Goal: Information Seeking & Learning: Compare options

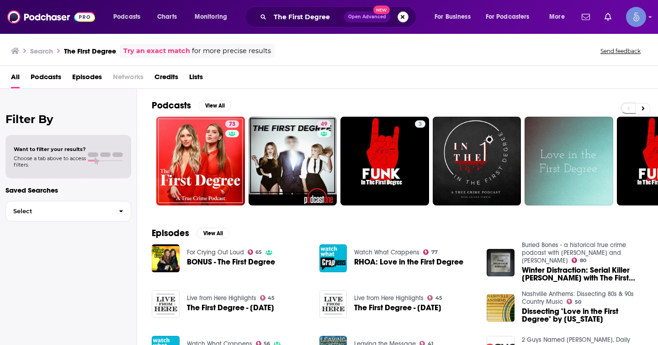
drag, startPoint x: 0, startPoint y: 0, endPoint x: 405, endPoint y: 16, distance: 405.1
click at [405, 16] on button "Search podcasts, credits, & more..." at bounding box center [403, 16] width 11 height 11
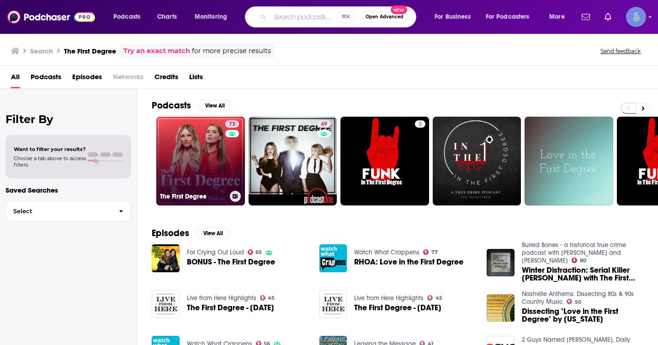
click at [193, 166] on link "73 The First Degree" at bounding box center [200, 161] width 89 height 89
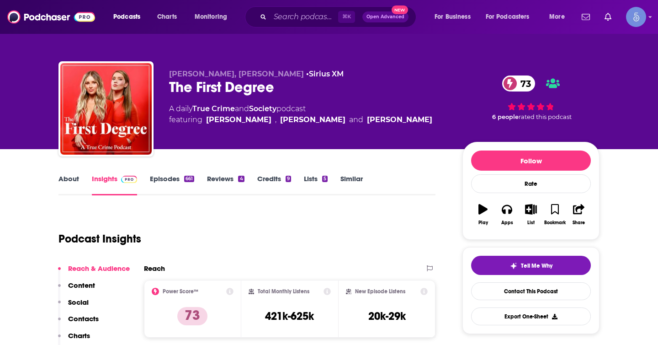
click at [346, 182] on link "Similar" at bounding box center [351, 184] width 22 height 21
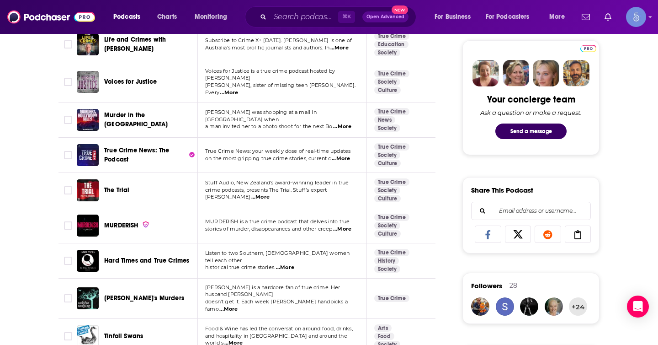
scroll to position [507, 0]
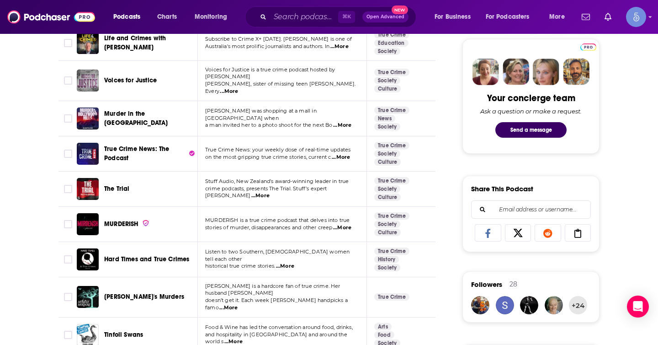
click at [350, 122] on span "...More" at bounding box center [342, 125] width 18 height 7
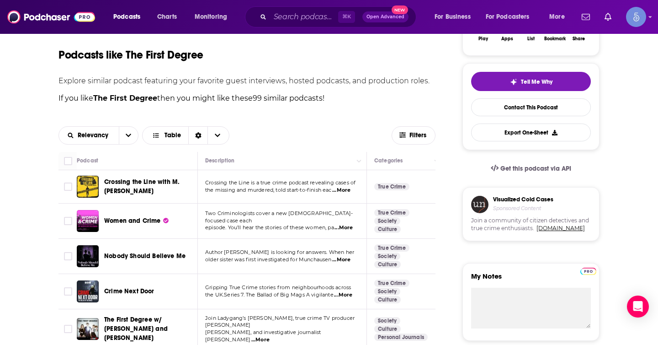
scroll to position [130, 0]
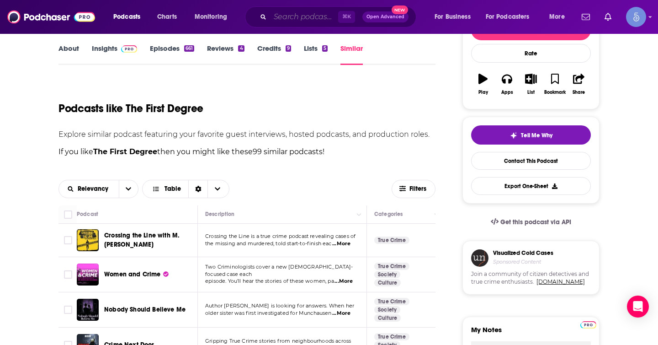
click at [330, 18] on input "Search podcasts, credits, & more..." at bounding box center [304, 17] width 68 height 15
click at [230, 90] on div "Podcasts like The First Degree" at bounding box center [246, 103] width 377 height 47
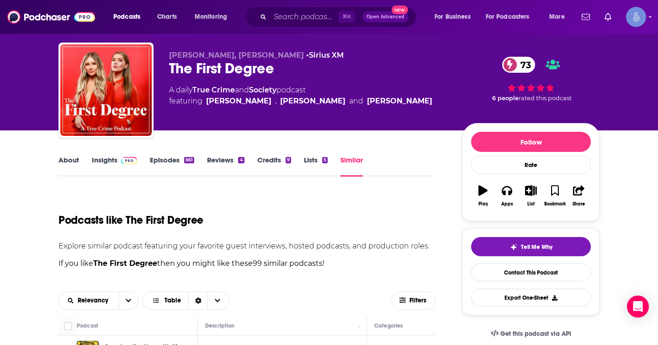
scroll to position [0, 0]
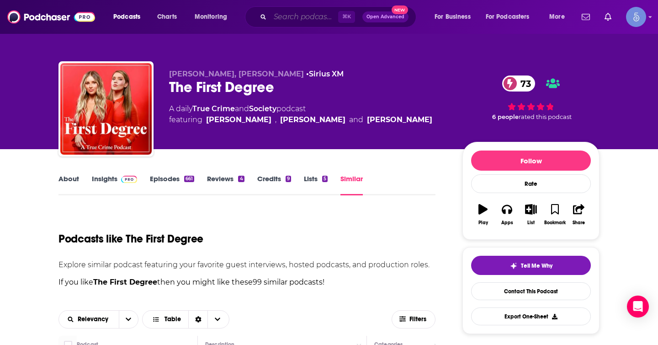
click at [292, 18] on input "Search podcasts, credits, & more..." at bounding box center [304, 17] width 68 height 15
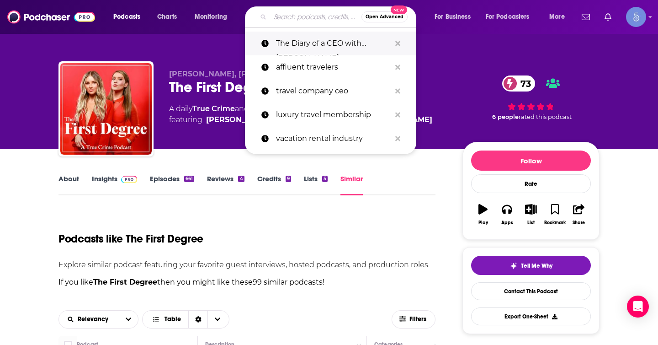
click at [295, 37] on p "The Diary of a CEO with [PERSON_NAME]" at bounding box center [333, 44] width 115 height 24
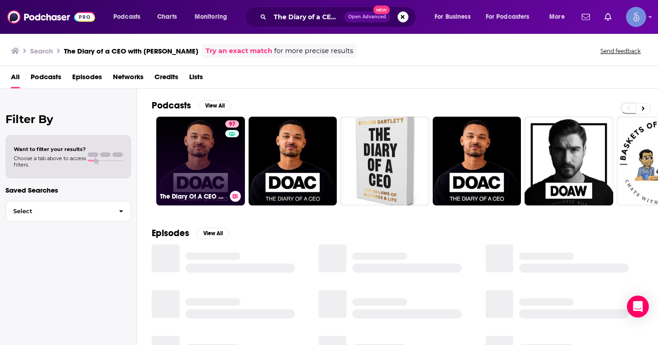
click at [207, 148] on link "97 The Diary Of A CEO with [PERSON_NAME]" at bounding box center [200, 161] width 89 height 89
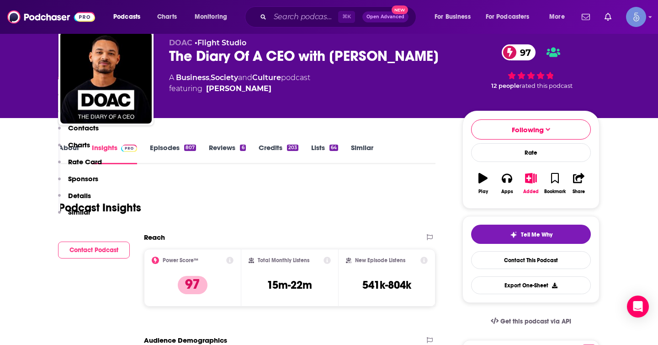
scroll to position [217, 0]
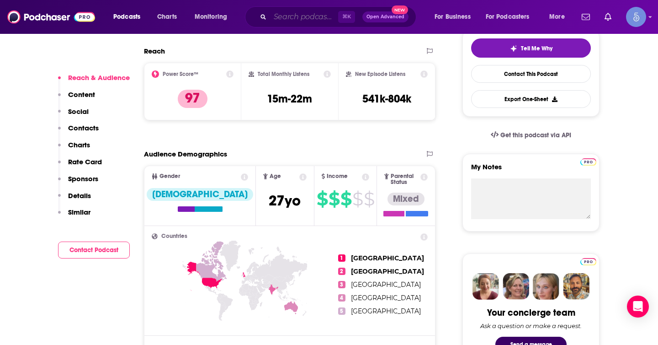
click at [313, 18] on input "Search podcasts, credits, & more..." at bounding box center [304, 17] width 68 height 15
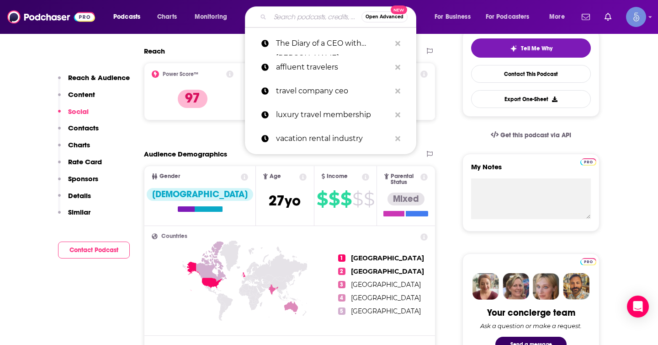
scroll to position [713, 0]
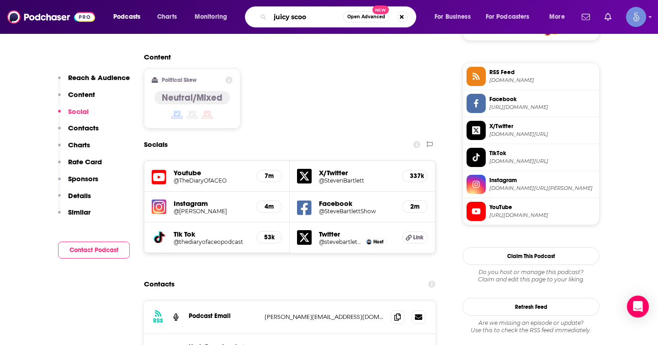
type input "juicy scoop"
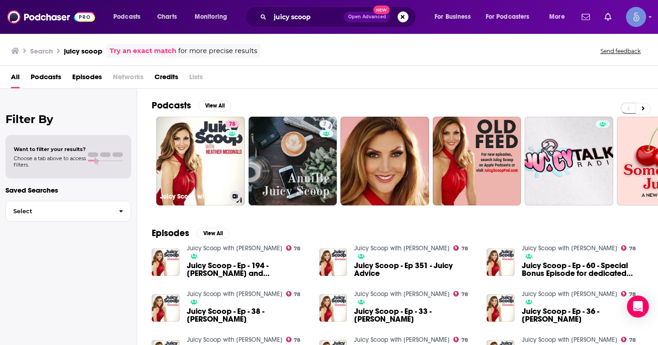
click at [187, 136] on link "78 Juicy Scoop with [PERSON_NAME]" at bounding box center [200, 161] width 89 height 89
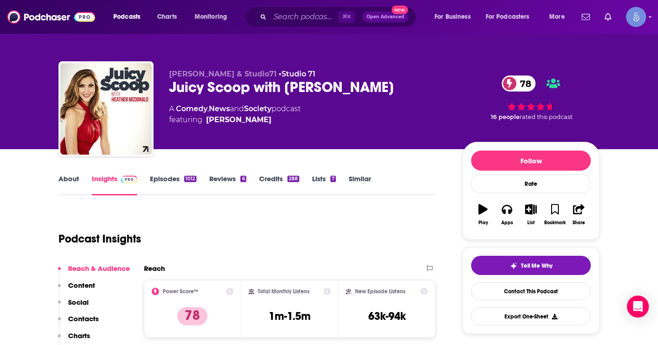
click at [359, 182] on link "Similar" at bounding box center [360, 184] width 22 height 21
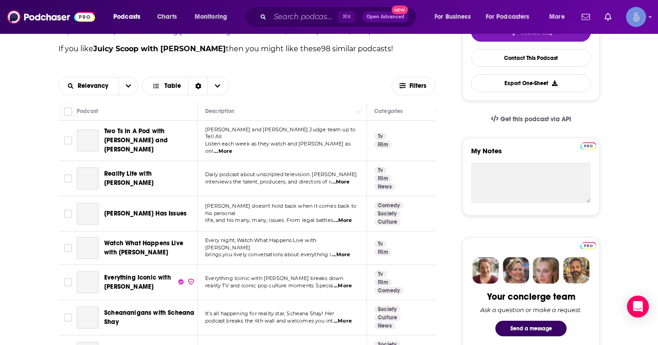
scroll to position [286, 0]
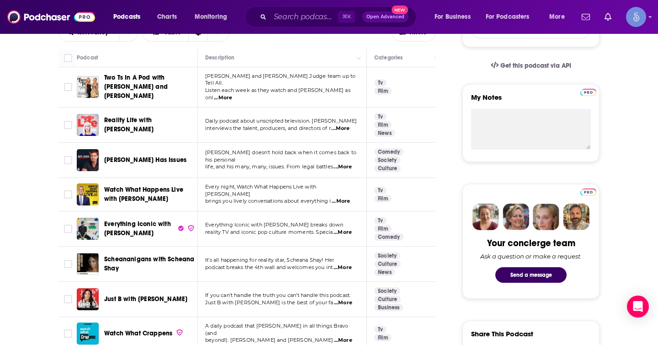
click at [232, 94] on span "...More" at bounding box center [223, 97] width 18 height 7
click at [305, 163] on span "life, and his many, many, issues. From legal battles" at bounding box center [269, 166] width 128 height 6
click at [338, 164] on span "...More" at bounding box center [343, 166] width 18 height 7
click at [315, 257] on span "It’s all happening for reality star, Scheana Shay! Her" at bounding box center [269, 259] width 129 height 6
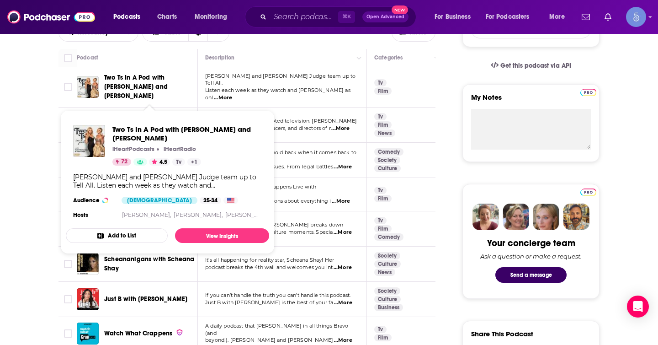
scroll to position [327, 0]
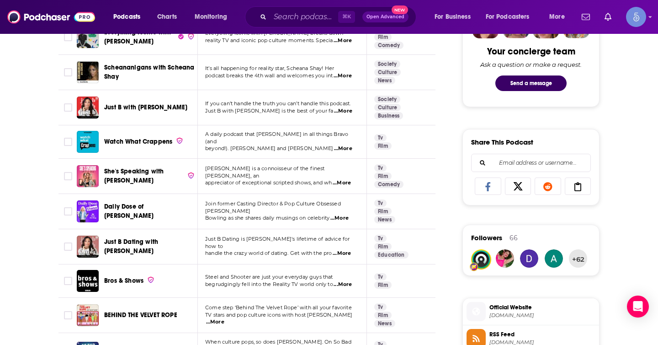
scroll to position [503, 0]
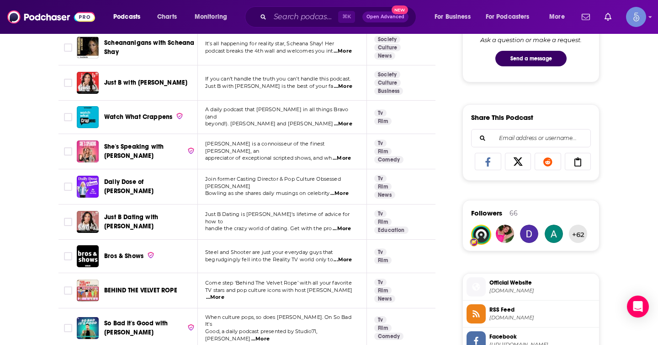
click at [346, 190] on span "...More" at bounding box center [339, 193] width 18 height 7
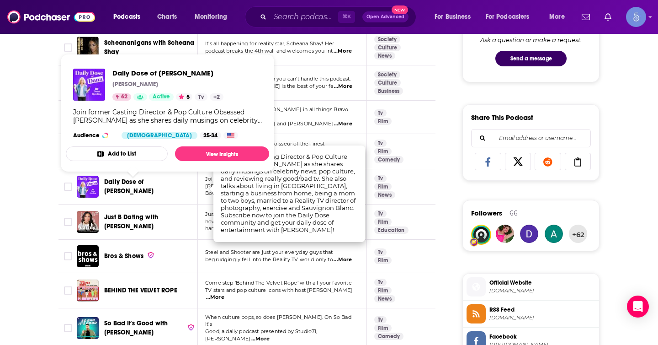
click at [138, 186] on span "Daily Dose of [PERSON_NAME]" at bounding box center [128, 186] width 49 height 17
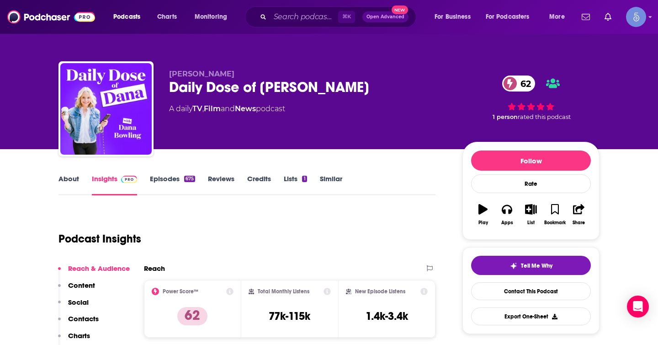
click at [332, 178] on link "Similar" at bounding box center [331, 184] width 22 height 21
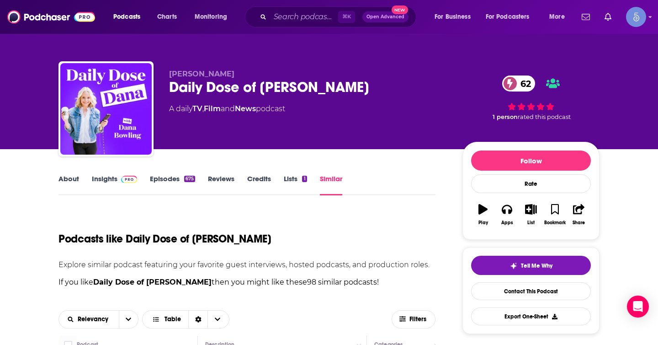
click at [316, 96] on div "[PERSON_NAME] Daily Dose of [PERSON_NAME] 62 A daily TV , Film and News podcast" at bounding box center [308, 105] width 279 height 73
click at [310, 92] on div "Daily Dose of [PERSON_NAME] 62" at bounding box center [308, 87] width 279 height 18
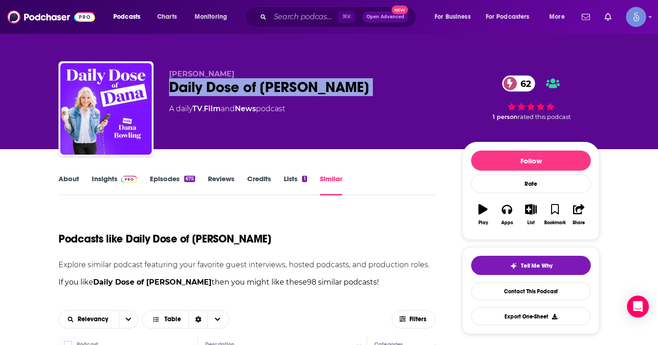
drag, startPoint x: 309, startPoint y: 92, endPoint x: 173, endPoint y: 86, distance: 135.8
click at [173, 86] on div "Daily Dose of [PERSON_NAME] 62" at bounding box center [308, 87] width 279 height 18
copy div "Daily Dose of [PERSON_NAME] 62"
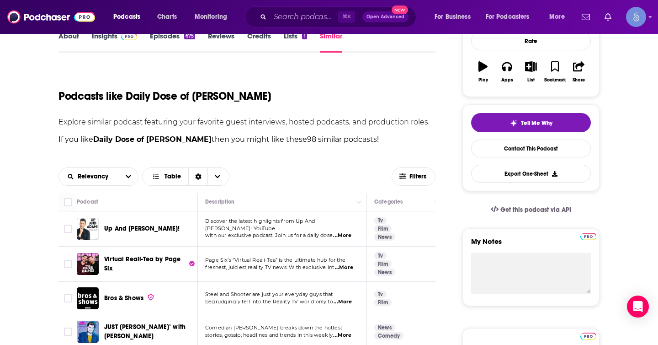
click at [349, 232] on span "...More" at bounding box center [342, 235] width 18 height 7
